Goal: Task Accomplishment & Management: Manage account settings

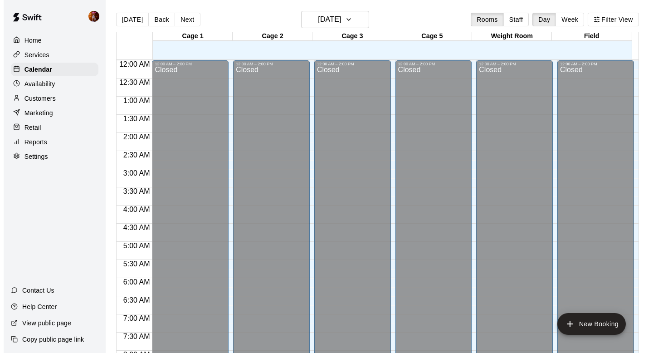
scroll to position [510, 0]
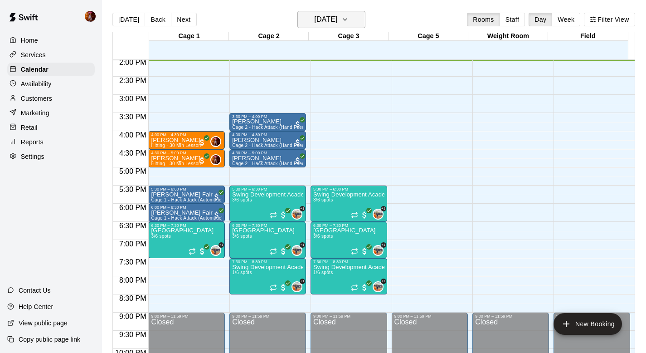
click at [323, 22] on h6 "[DATE]" at bounding box center [325, 19] width 23 height 13
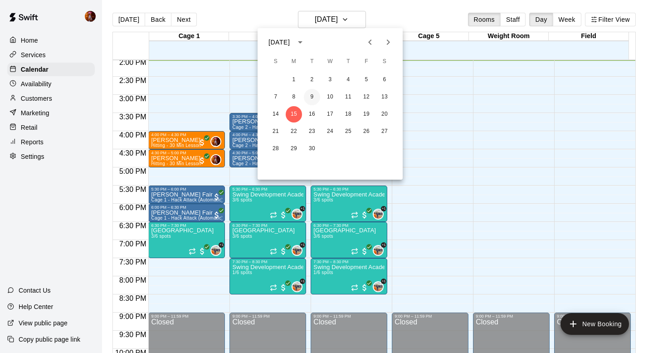
click at [310, 97] on button "9" at bounding box center [312, 97] width 16 height 16
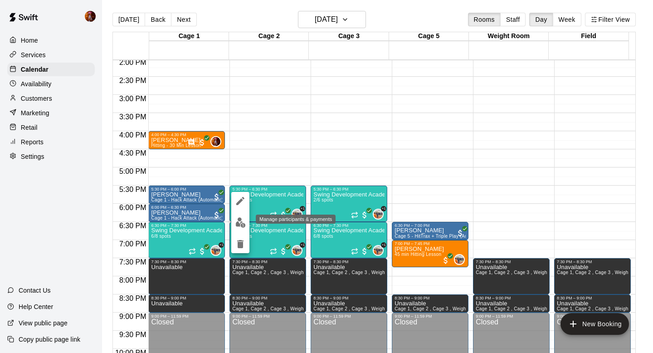
click at [240, 220] on img "edit" at bounding box center [240, 222] width 10 height 10
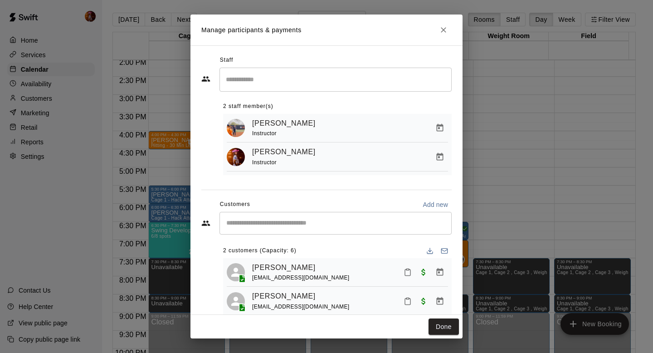
scroll to position [21, 0]
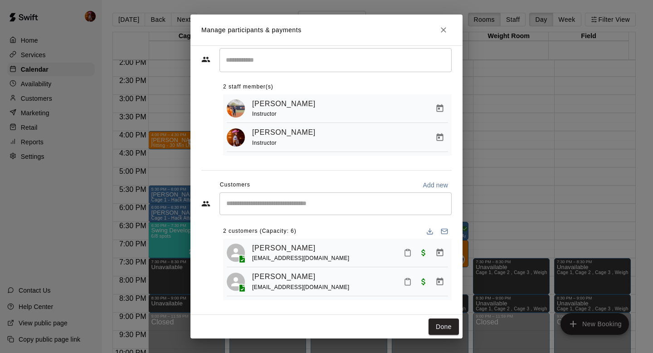
click at [495, 178] on div "Manage participants & payments Staff ​ 2 staff member(s) [PERSON_NAME] Instruct…" at bounding box center [326, 176] width 653 height 353
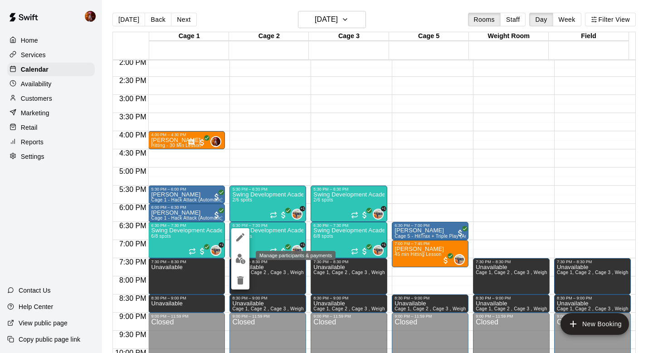
click at [236, 252] on button "edit" at bounding box center [240, 259] width 18 height 18
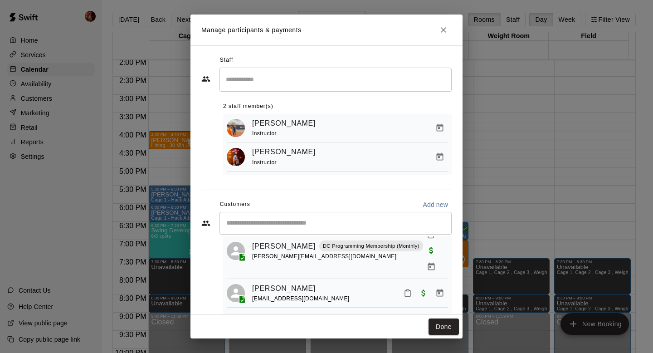
scroll to position [148, 0]
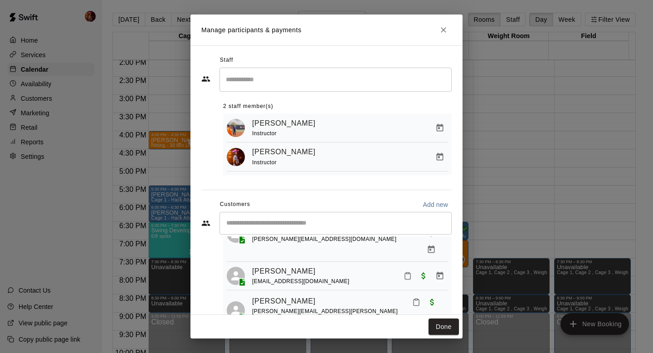
click at [501, 166] on div "Manage participants & payments Staff ​ 2 staff member(s) [PERSON_NAME] Instruct…" at bounding box center [326, 176] width 653 height 353
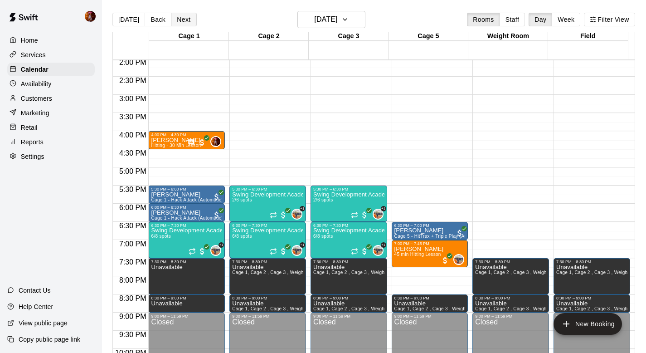
click at [181, 20] on button "Next" at bounding box center [183, 20] width 25 height 14
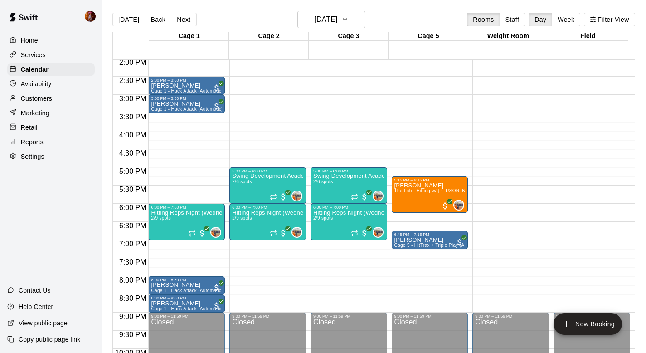
click at [245, 187] on div "Swing Development Academy 12U/14U 2/6 spots" at bounding box center [267, 349] width 71 height 353
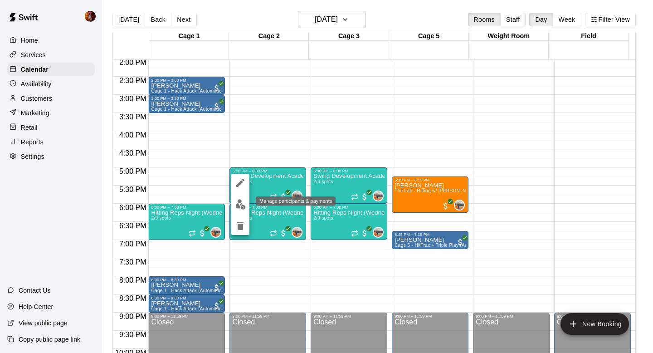
click at [241, 210] on button "edit" at bounding box center [240, 205] width 18 height 18
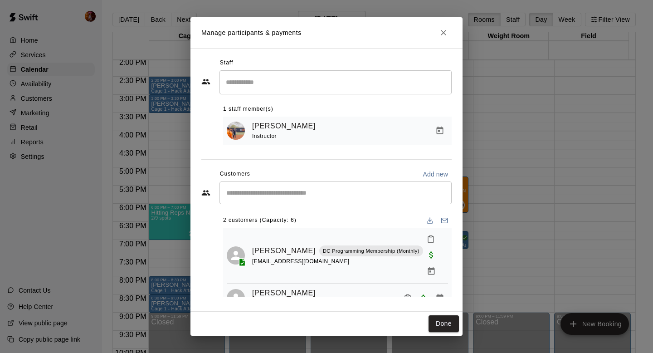
scroll to position [5, 0]
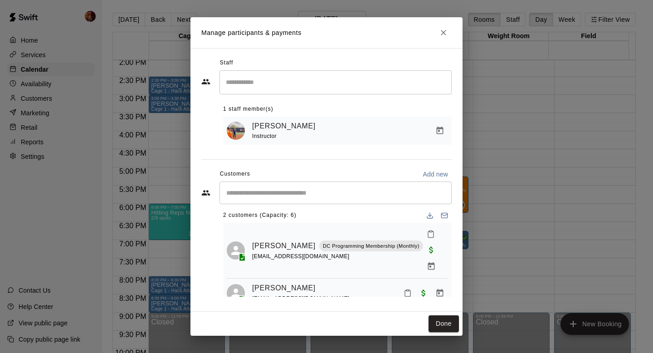
click at [505, 209] on div "Manage participants & payments Staff ​ 1 staff member(s) [PERSON_NAME] Instruct…" at bounding box center [326, 176] width 653 height 353
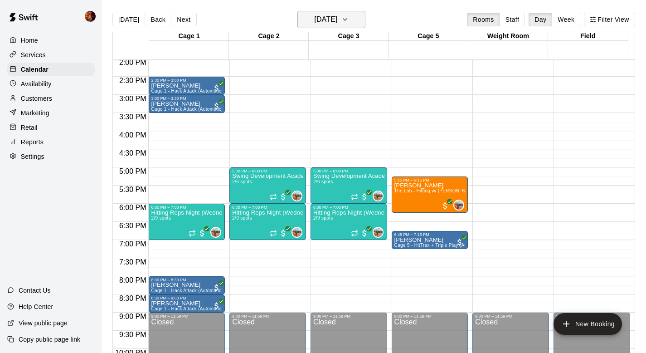
click at [314, 21] on h6 "[DATE]" at bounding box center [325, 19] width 23 height 13
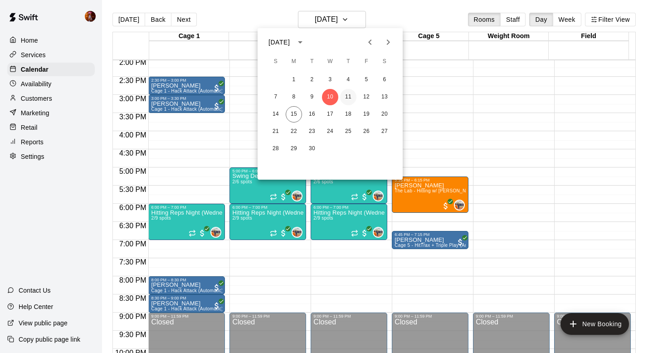
click at [347, 93] on button "11" at bounding box center [348, 97] width 16 height 16
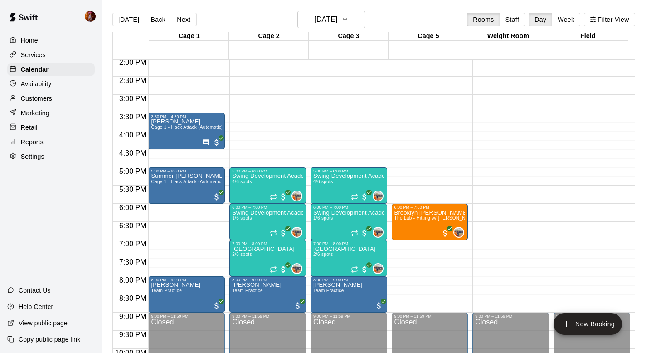
click at [249, 191] on div "Swing Development Academy 8U/10U 4/6 spots" at bounding box center [267, 349] width 71 height 353
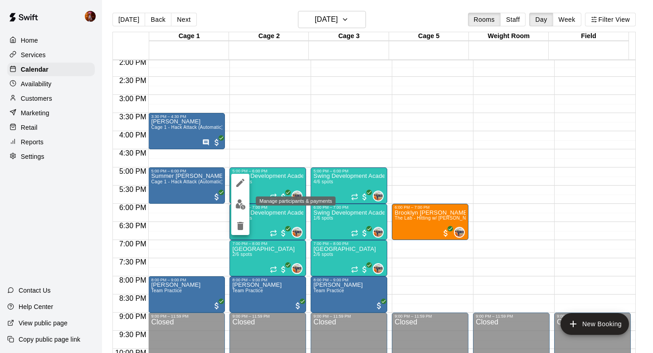
click at [243, 200] on img "edit" at bounding box center [240, 204] width 10 height 10
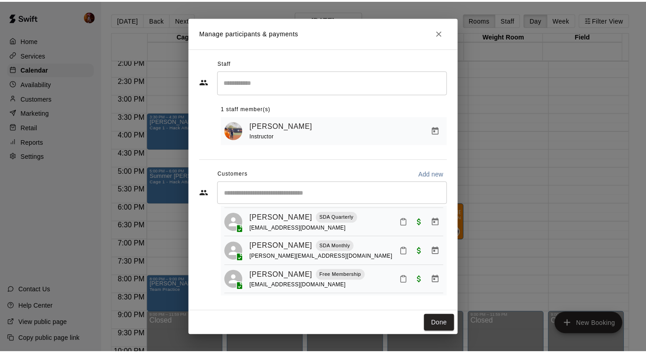
scroll to position [52, 0]
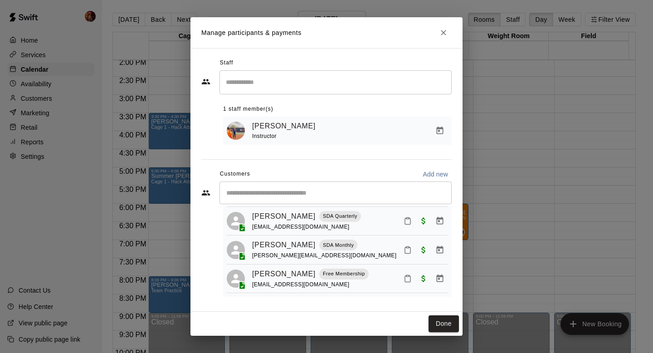
click at [542, 227] on div "Manage participants & payments Staff ​ 1 staff member(s) [PERSON_NAME] Instruct…" at bounding box center [326, 176] width 653 height 353
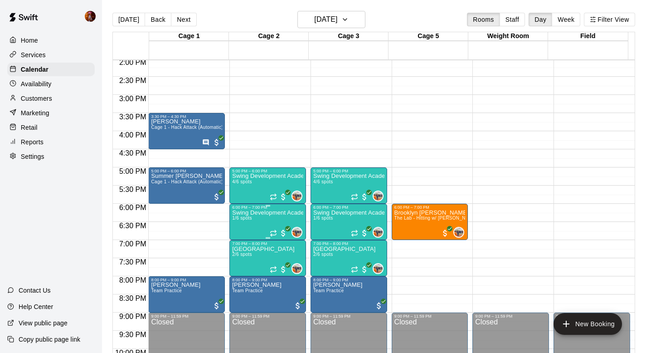
click at [255, 213] on p "Swing Development Academy 12U/14U" at bounding box center [267, 213] width 71 height 0
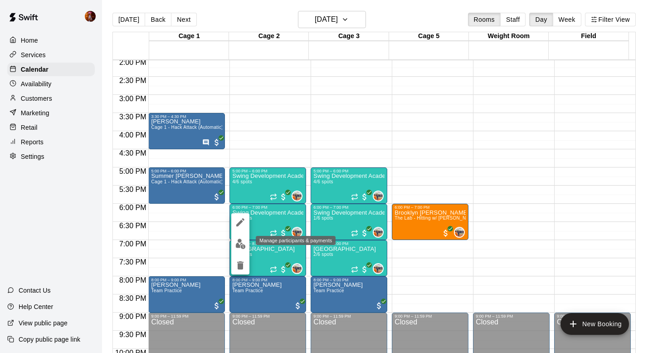
click at [238, 249] on img "edit" at bounding box center [240, 244] width 10 height 10
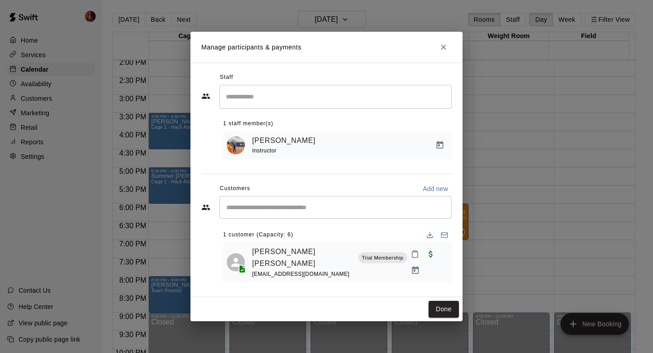
click at [519, 233] on div "Manage participants & payments Staff ​ 1 staff member(s) [PERSON_NAME] Instruct…" at bounding box center [326, 176] width 653 height 353
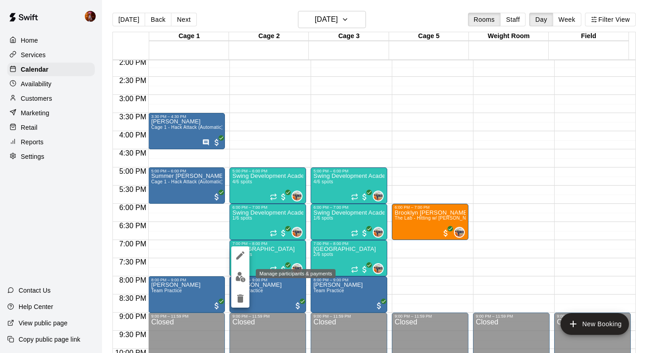
click at [240, 274] on img "edit" at bounding box center [240, 277] width 10 height 10
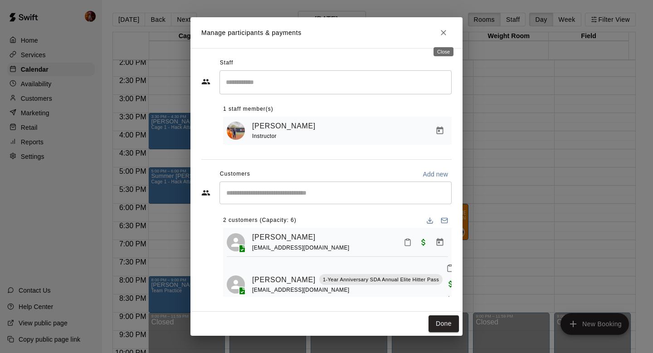
click at [445, 39] on button "Close" at bounding box center [444, 32] width 16 height 16
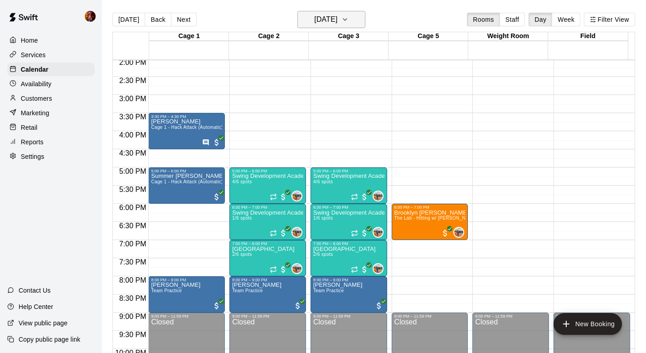
click at [314, 19] on h6 "[DATE]" at bounding box center [325, 19] width 23 height 13
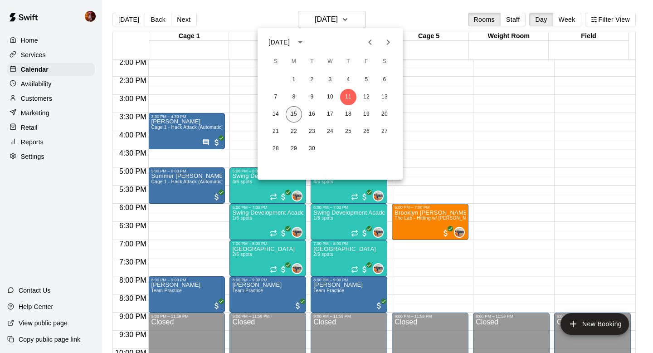
click at [296, 117] on button "15" at bounding box center [294, 114] width 16 height 16
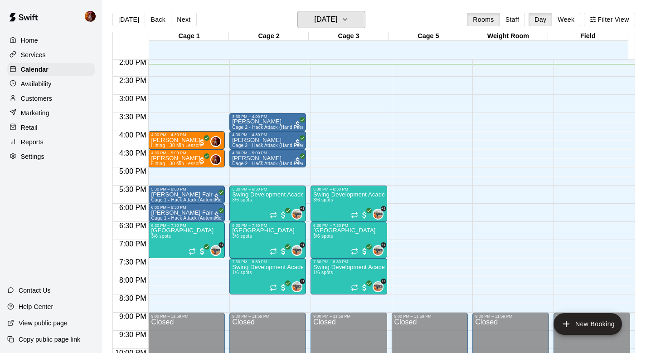
scroll to position [489, 0]
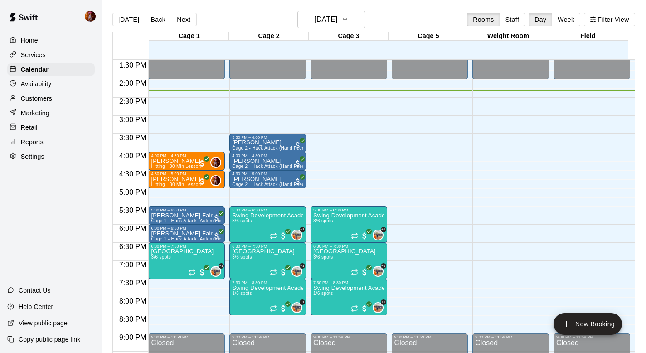
click at [442, 229] on div "12:00 AM – 2:00 PM Closed 9:00 PM – 11:59 PM Closed" at bounding box center [430, 6] width 77 height 871
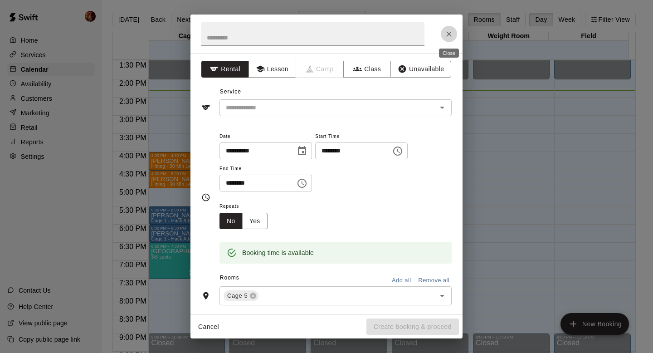
click at [451, 33] on icon "Close" at bounding box center [449, 33] width 9 height 9
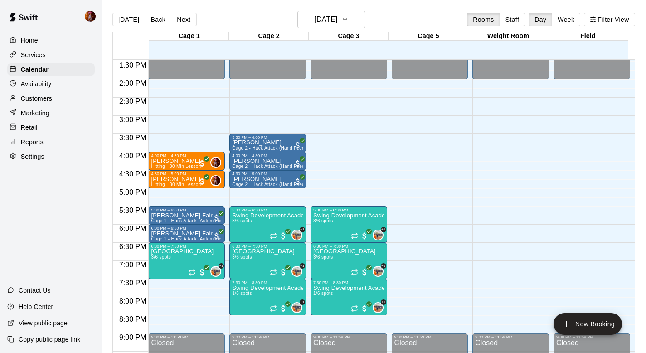
click at [451, 33] on div "Cage 5" at bounding box center [429, 36] width 80 height 9
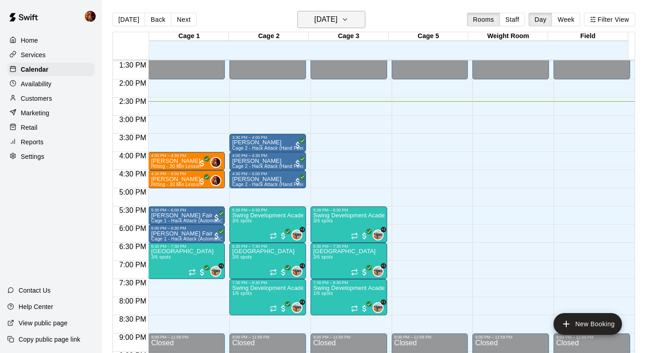
click at [338, 11] on button "[DATE]" at bounding box center [332, 19] width 68 height 17
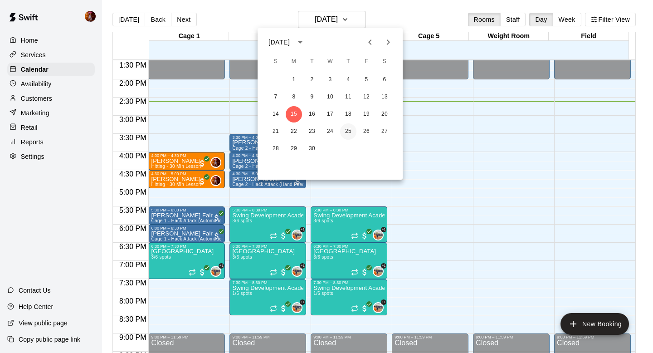
click at [350, 131] on button "25" at bounding box center [348, 131] width 16 height 16
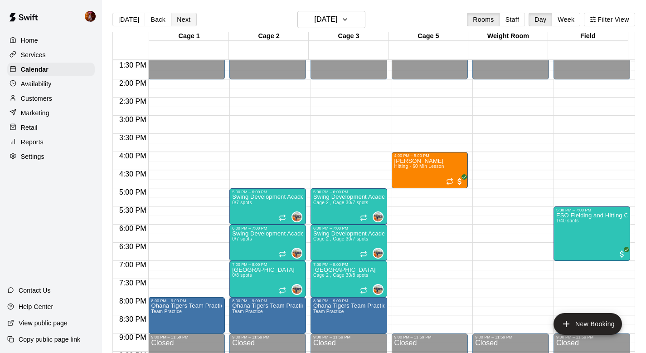
click at [178, 23] on button "Next" at bounding box center [183, 20] width 25 height 14
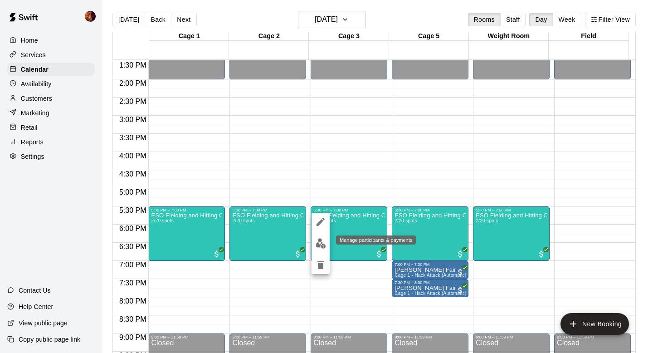
click at [322, 247] on img "edit" at bounding box center [321, 243] width 10 height 10
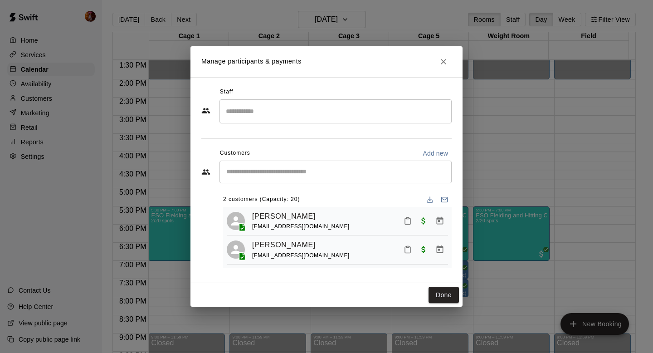
click at [540, 169] on div "Manage participants & payments Staff ​ Customers Add new ​ 2 customers (Capacit…" at bounding box center [326, 176] width 653 height 353
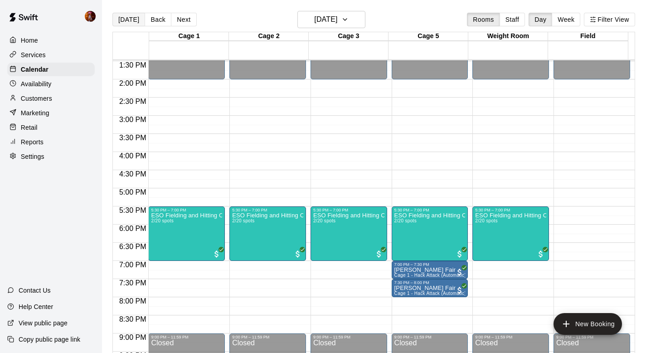
click at [135, 24] on button "[DATE]" at bounding box center [129, 20] width 33 height 14
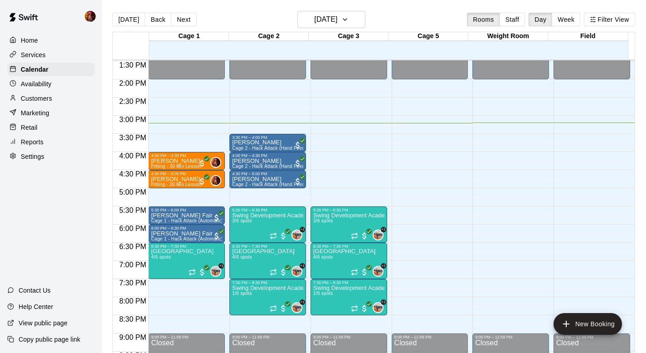
click at [66, 113] on div "Marketing" at bounding box center [51, 113] width 88 height 14
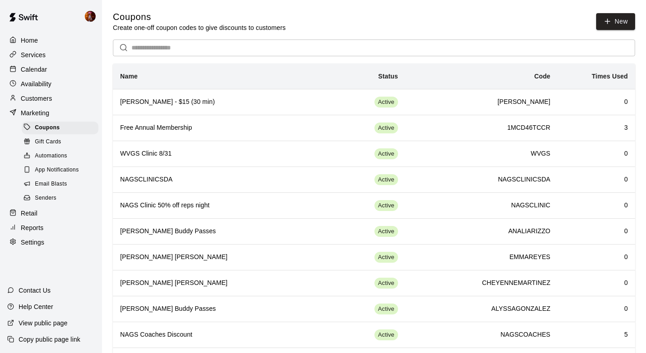
click at [61, 215] on div "Retail" at bounding box center [51, 213] width 88 height 14
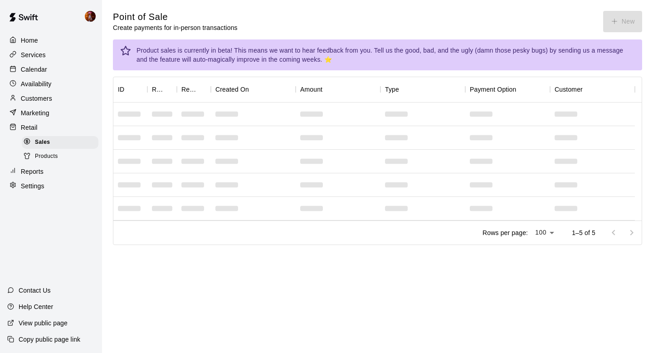
click at [45, 89] on div "Availability" at bounding box center [51, 84] width 88 height 14
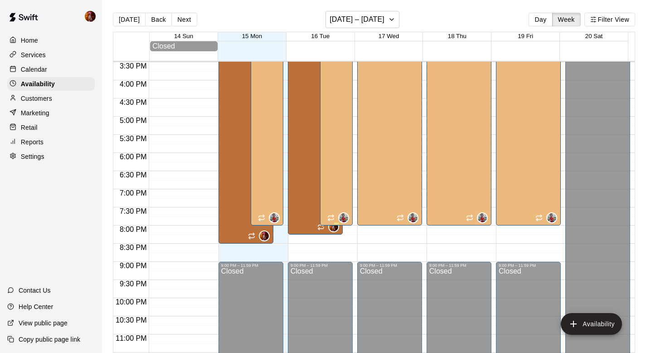
scroll to position [561, 0]
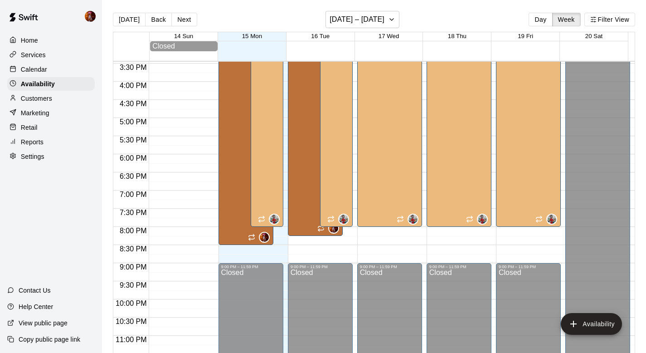
click at [58, 96] on div "Customers" at bounding box center [51, 99] width 88 height 14
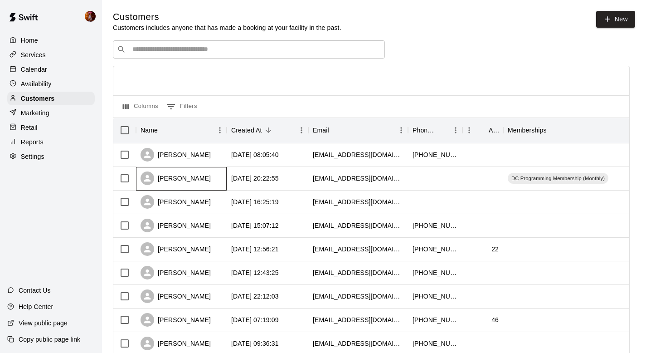
click at [204, 175] on div "[PERSON_NAME]" at bounding box center [181, 179] width 91 height 24
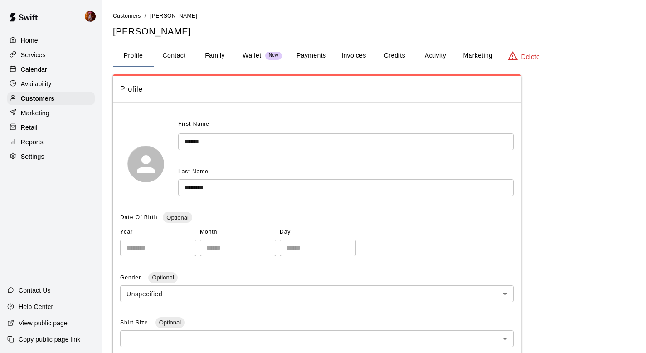
click at [439, 54] on button "Activity" at bounding box center [435, 56] width 41 height 22
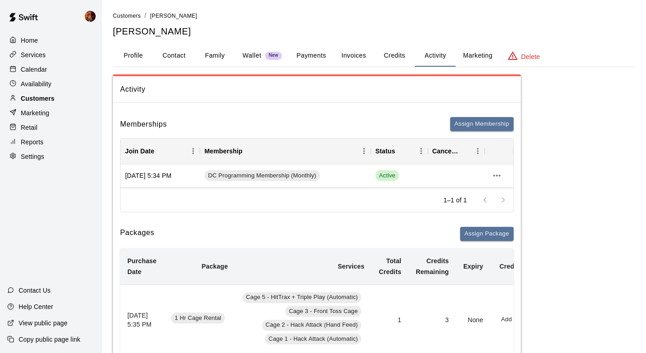
click at [40, 95] on p "Customers" at bounding box center [38, 98] width 34 height 9
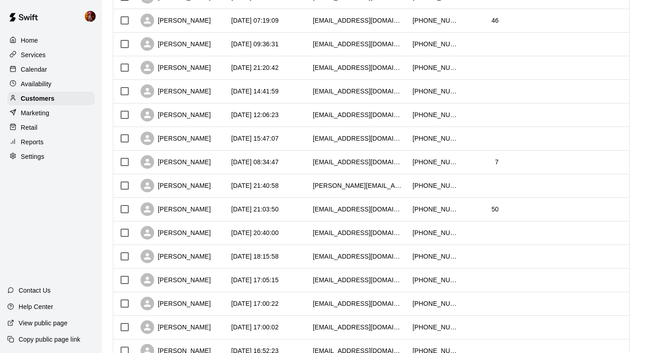
scroll to position [437, 0]
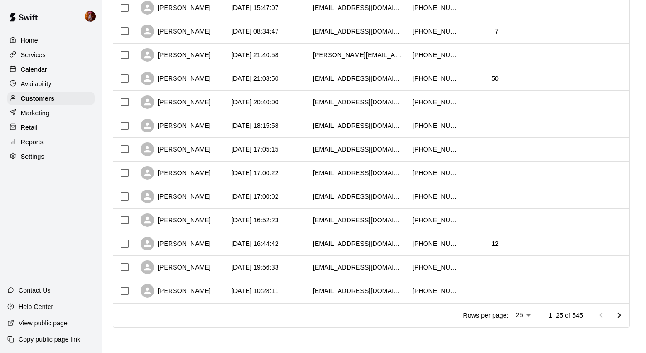
click at [622, 313] on icon "Go to next page" at bounding box center [619, 314] width 3 height 5
click at [624, 315] on icon "Go to next page" at bounding box center [619, 315] width 11 height 11
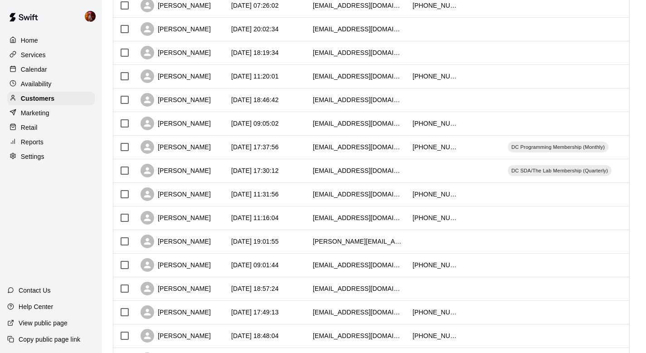
scroll to position [337, 0]
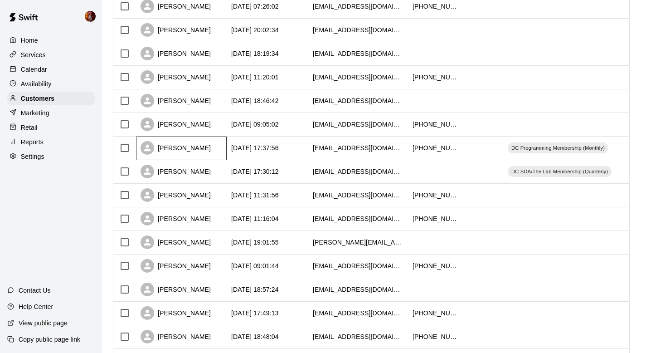
click at [186, 147] on div "[PERSON_NAME]" at bounding box center [176, 148] width 70 height 14
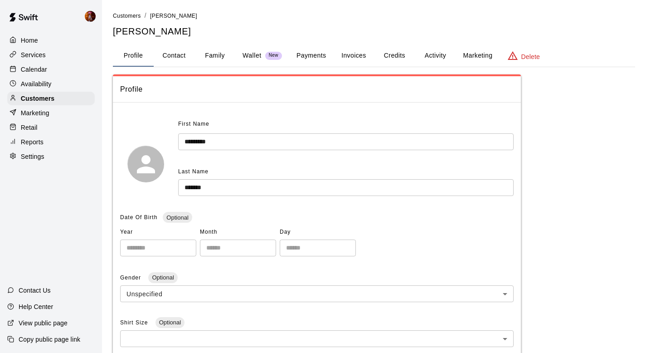
click at [400, 62] on button "Credits" at bounding box center [394, 56] width 41 height 22
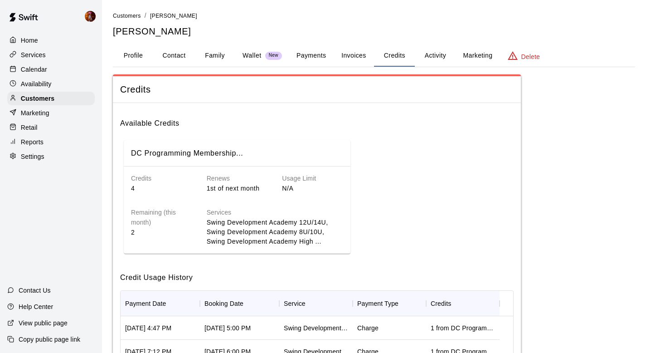
click at [431, 54] on button "Activity" at bounding box center [435, 56] width 41 height 22
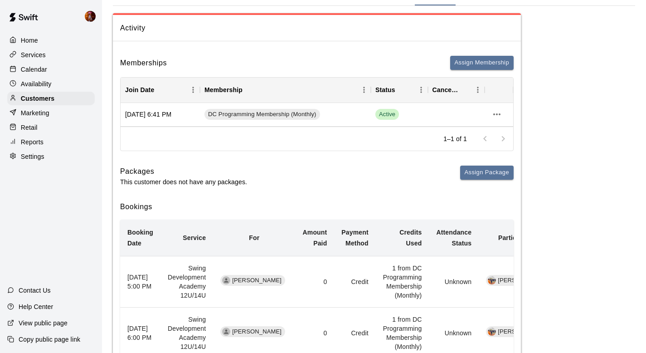
scroll to position [62, 0]
click at [47, 97] on p "Customers" at bounding box center [38, 98] width 34 height 9
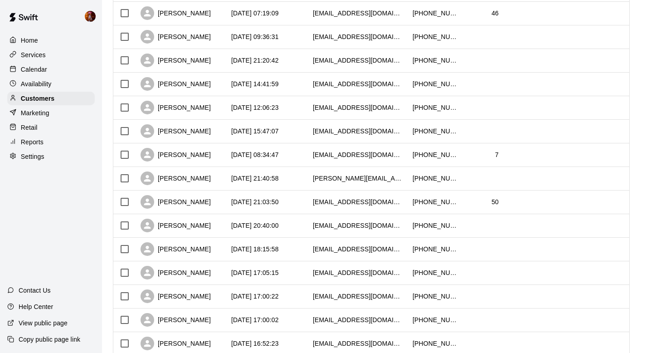
scroll to position [437, 0]
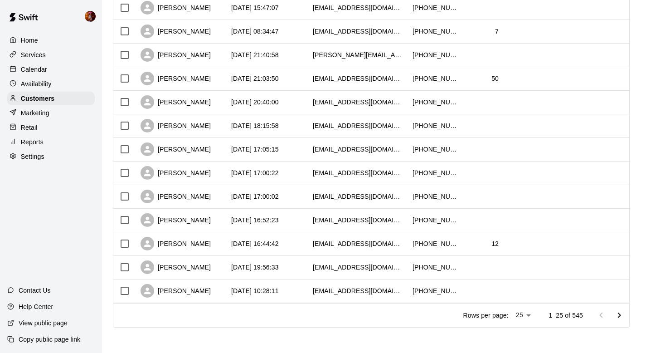
click at [625, 313] on icon "Go to next page" at bounding box center [619, 315] width 11 height 11
click at [623, 311] on icon "Go to next page" at bounding box center [619, 315] width 11 height 11
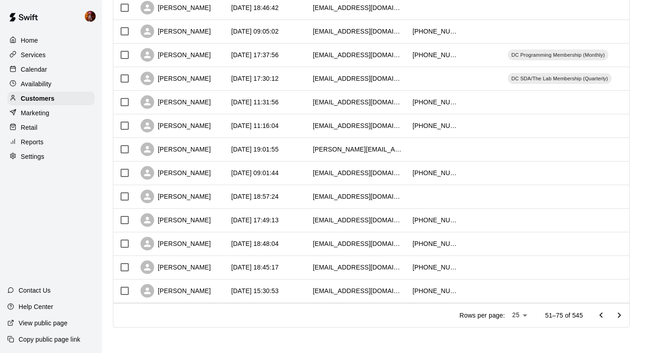
click at [625, 319] on icon "Go to next page" at bounding box center [619, 315] width 11 height 11
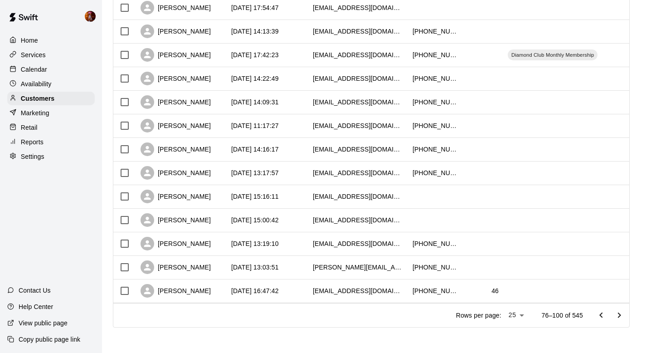
click at [621, 313] on icon "Go to next page" at bounding box center [619, 315] width 11 height 11
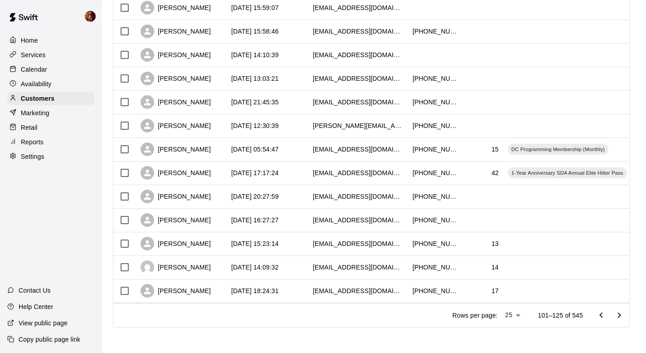
click at [621, 314] on icon "Go to next page" at bounding box center [619, 315] width 11 height 11
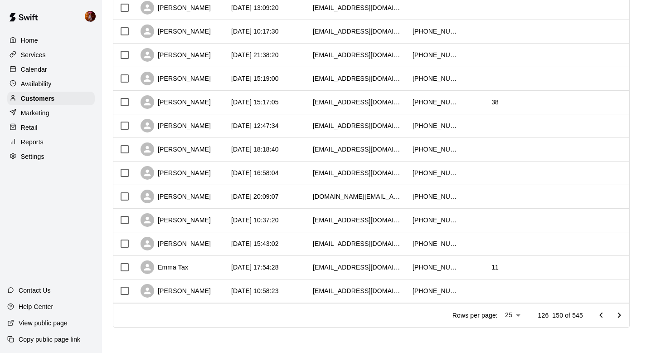
click at [625, 313] on icon "Go to next page" at bounding box center [619, 315] width 11 height 11
click at [623, 313] on icon "Go to next page" at bounding box center [619, 315] width 11 height 11
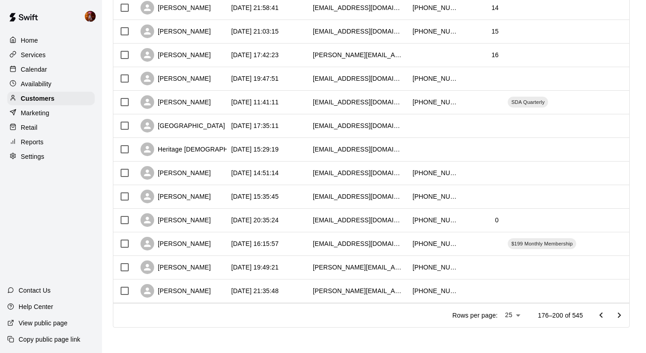
click at [623, 314] on icon "Go to next page" at bounding box center [619, 315] width 11 height 11
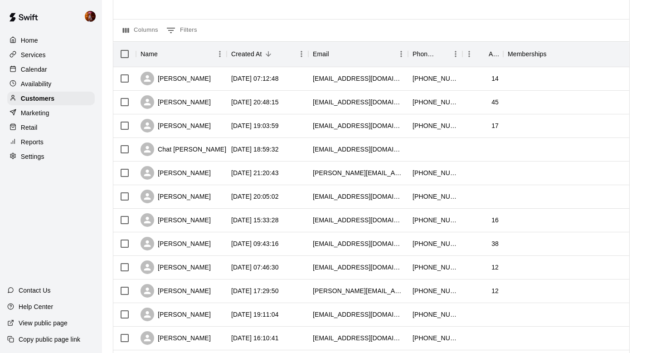
scroll to position [0, 0]
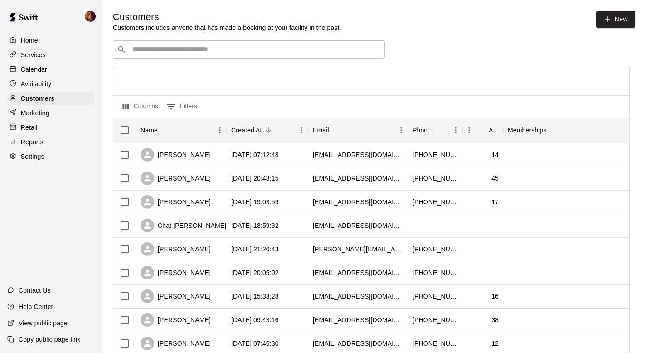
click at [178, 58] on div "​ ​" at bounding box center [249, 49] width 272 height 18
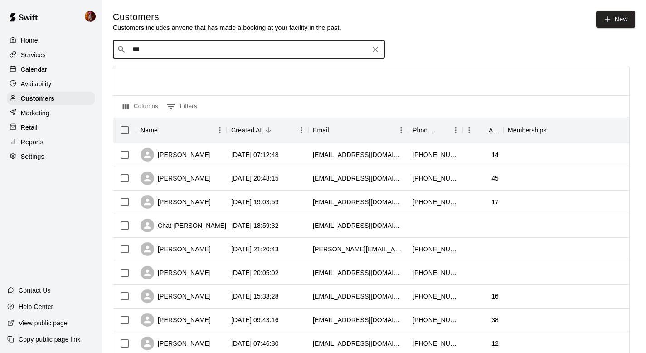
type input "****"
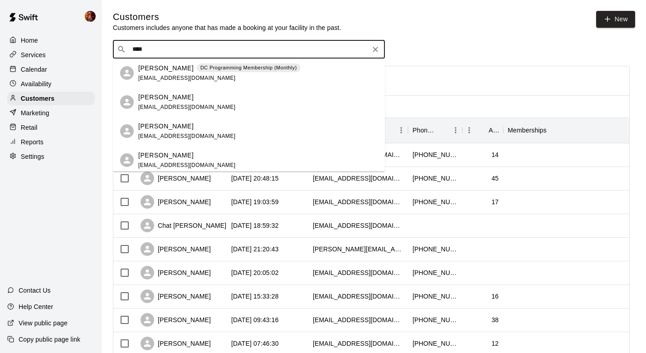
click at [182, 67] on p "[PERSON_NAME]" at bounding box center [165, 69] width 55 height 10
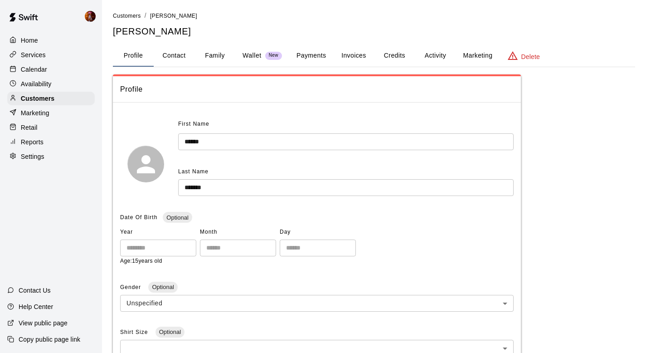
click at [396, 49] on button "Credits" at bounding box center [394, 56] width 41 height 22
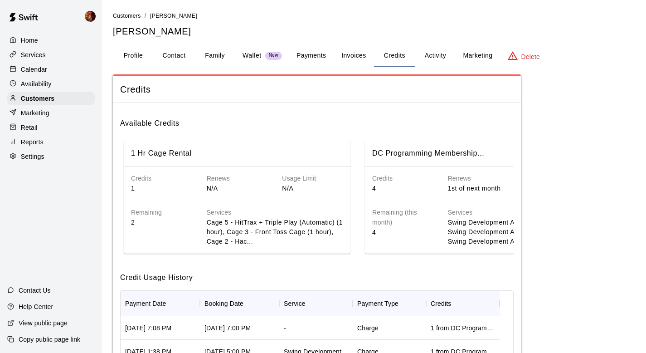
click at [433, 52] on button "Activity" at bounding box center [435, 56] width 41 height 22
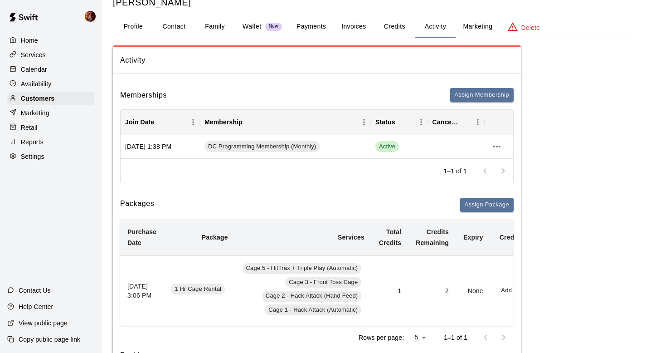
scroll to position [30, 0]
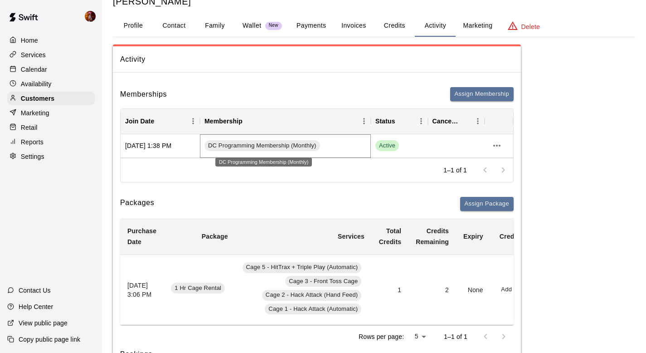
click at [255, 144] on span "DC Programming Membership (Monthly)" at bounding box center [263, 146] width 116 height 9
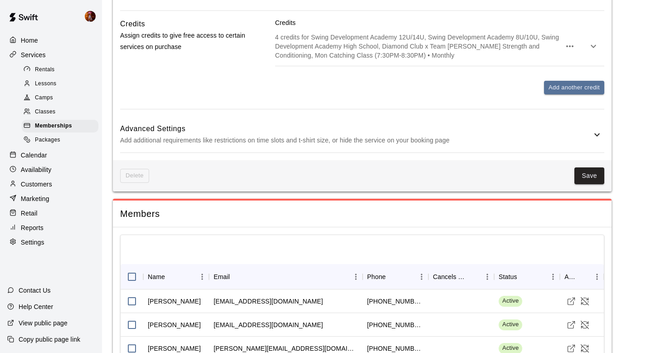
scroll to position [616, 0]
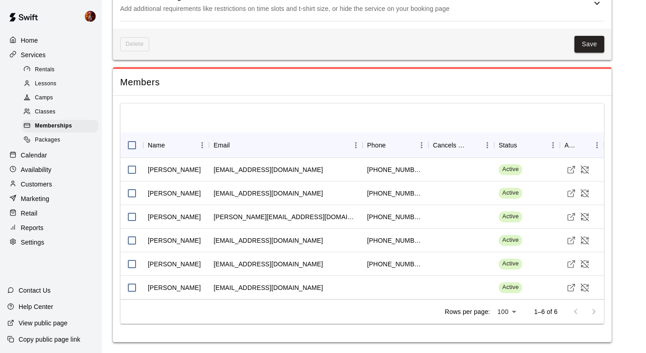
click at [47, 148] on div "Calendar" at bounding box center [51, 155] width 88 height 14
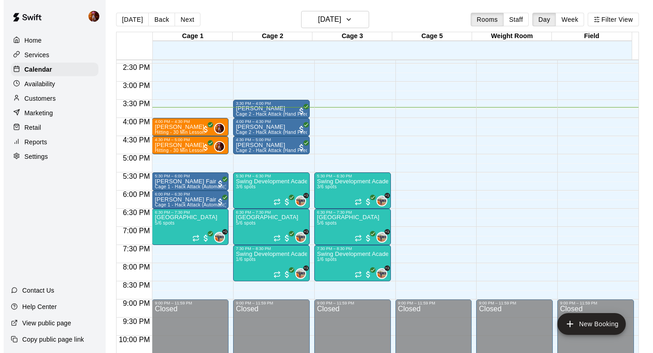
scroll to position [520, 0]
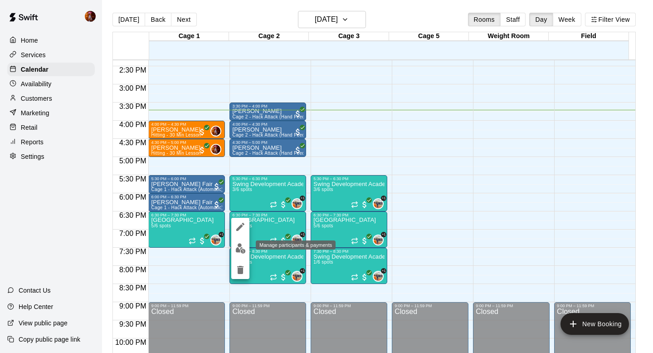
click at [244, 248] on img "edit" at bounding box center [240, 248] width 10 height 10
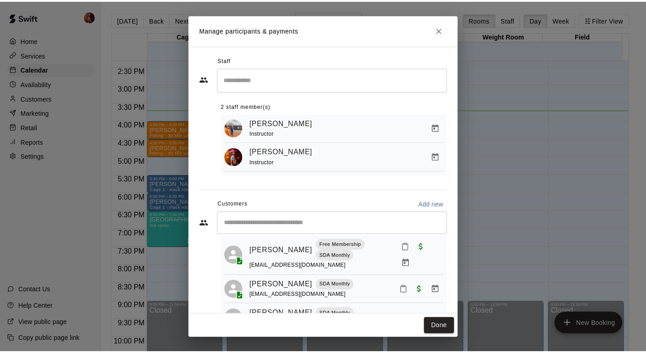
scroll to position [81, 0]
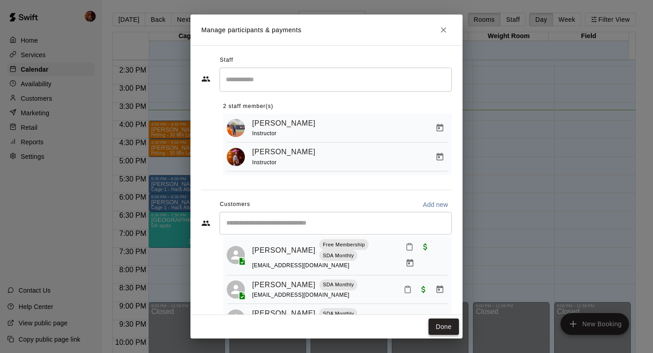
click at [433, 327] on button "Done" at bounding box center [444, 326] width 30 height 17
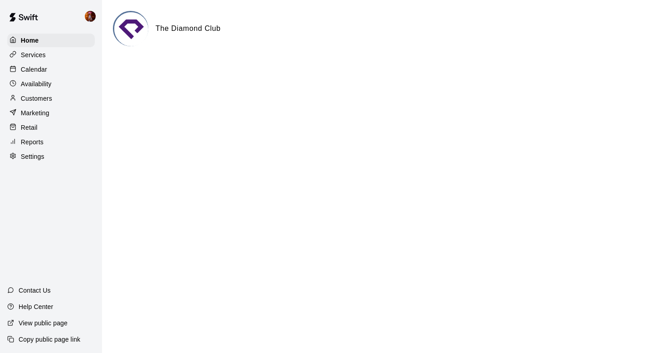
click at [59, 94] on div "Customers" at bounding box center [51, 99] width 88 height 14
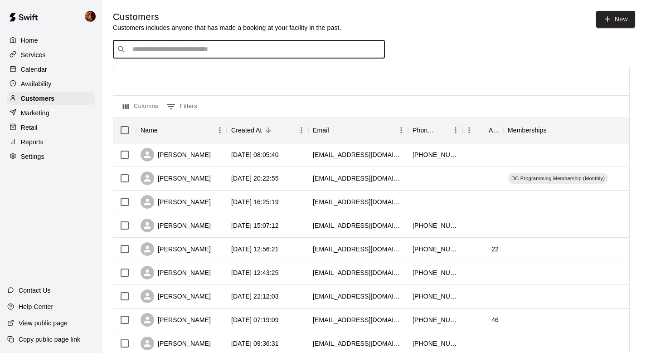
click at [239, 45] on input "Search customers by name or email" at bounding box center [255, 49] width 251 height 9
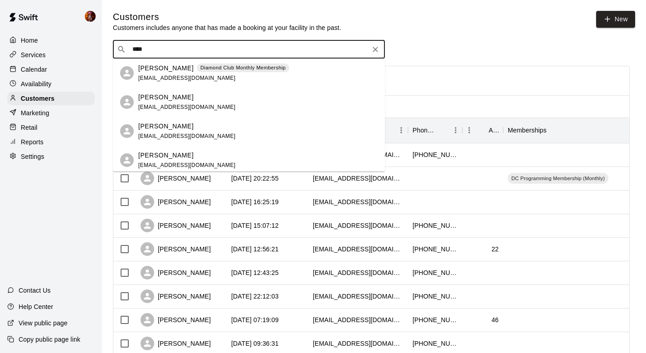
scroll to position [3, 0]
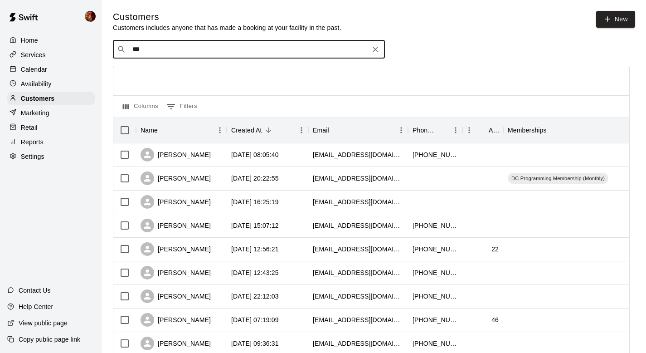
type input "****"
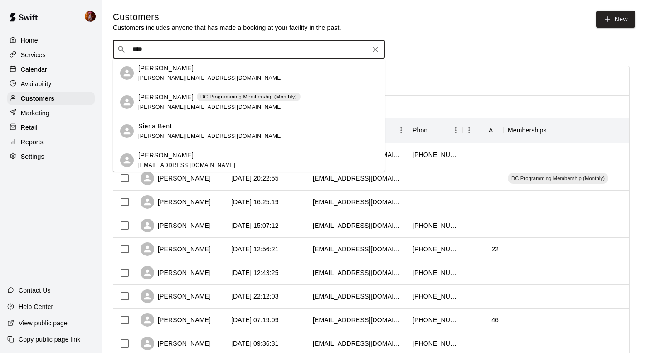
click at [284, 101] on div "Jonathan Ramirez DC Programming Membership (Monthly)" at bounding box center [219, 98] width 162 height 10
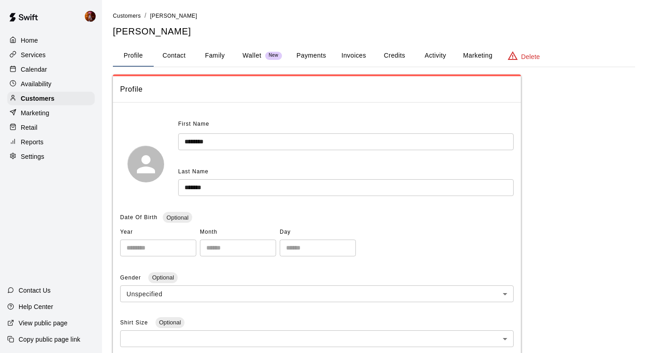
click at [423, 54] on button "Activity" at bounding box center [435, 56] width 41 height 22
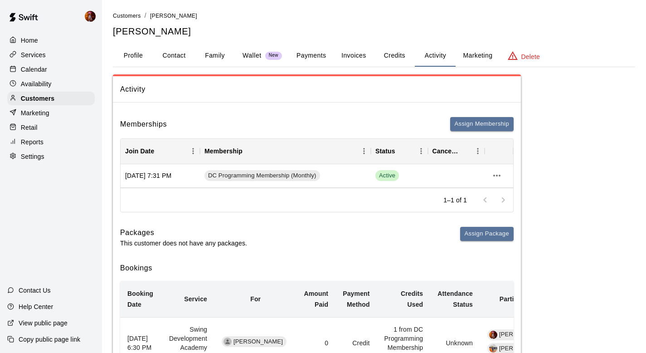
click at [129, 20] on li "Customers" at bounding box center [127, 16] width 28 height 10
click at [130, 18] on span "Customers" at bounding box center [127, 16] width 28 height 6
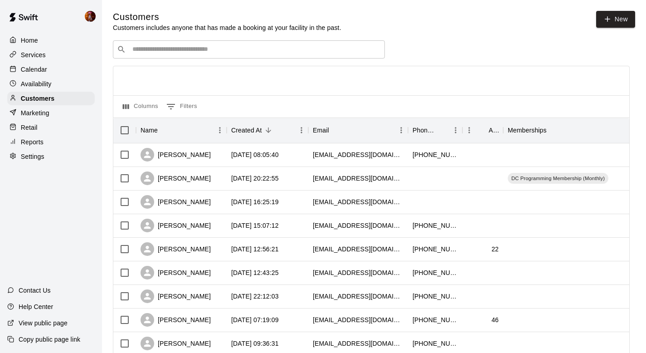
click at [163, 54] on div "​ ​" at bounding box center [249, 49] width 272 height 18
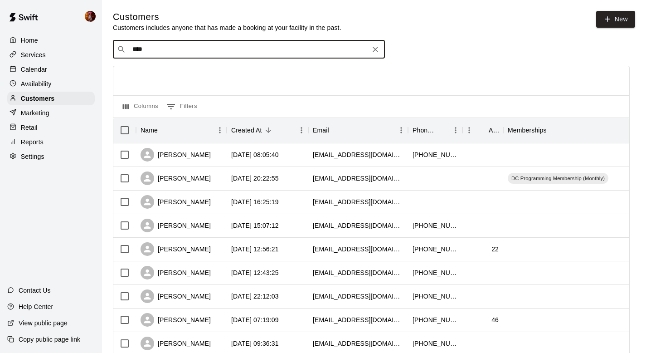
type input "*****"
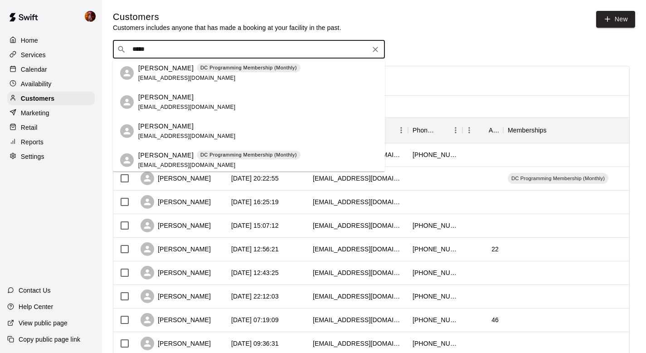
click at [300, 69] on div "Jimena Browne DC Programming Membership (Monthly) jimenabrowne@gmail.com" at bounding box center [258, 74] width 240 height 20
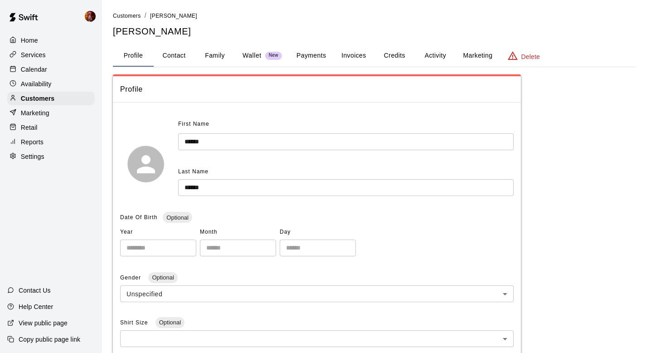
click at [442, 56] on button "Activity" at bounding box center [435, 56] width 41 height 22
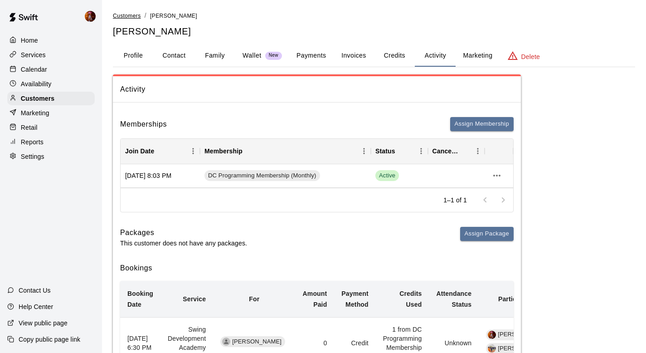
click at [136, 15] on span "Customers" at bounding box center [127, 16] width 28 height 6
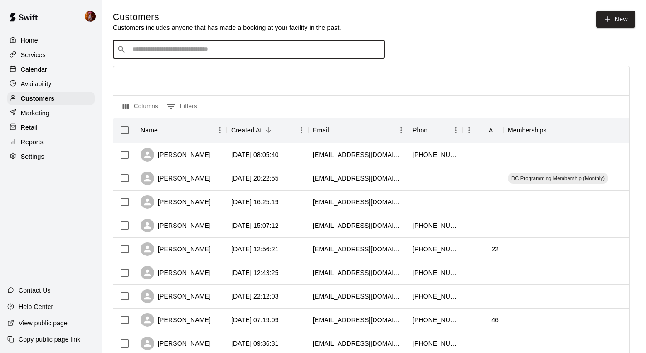
click at [218, 48] on input "Search customers by name or email" at bounding box center [255, 49] width 251 height 9
type input "*"
type input "****"
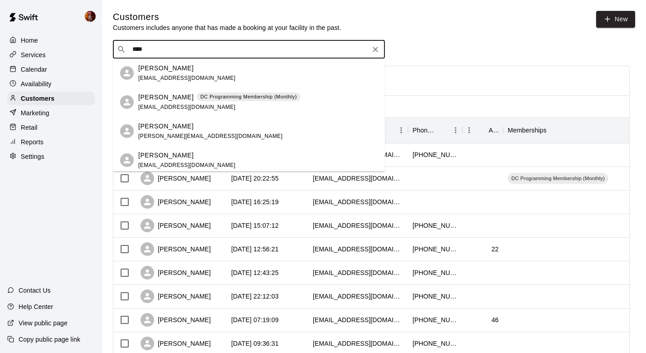
click at [216, 101] on div "DC Programming Membership (Monthly)" at bounding box center [249, 97] width 104 height 9
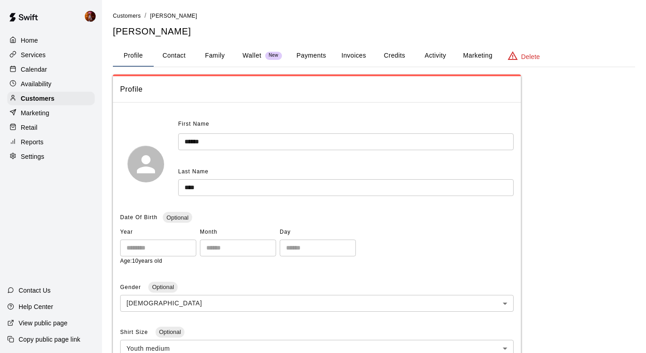
click at [427, 53] on button "Activity" at bounding box center [435, 56] width 41 height 22
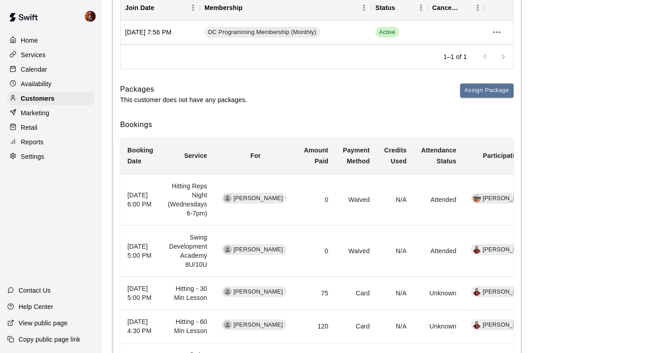
scroll to position [142, 0]
